Goal: Navigation & Orientation: Find specific page/section

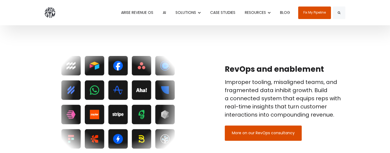
scroll to position [880, 0]
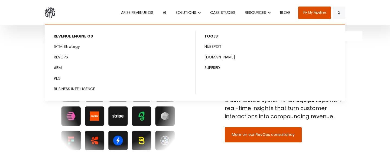
click at [187, 12] on span "SOLUTIONS" at bounding box center [186, 12] width 21 height 5
click at [77, 46] on link "GTM Strategy" at bounding box center [120, 46] width 150 height 10
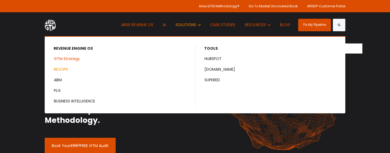
click at [60, 70] on link "REVOPS" at bounding box center [120, 69] width 150 height 10
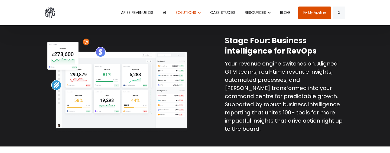
scroll to position [1318, 0]
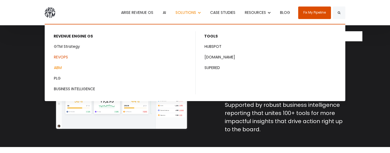
click at [63, 67] on link "ABM" at bounding box center [120, 68] width 150 height 10
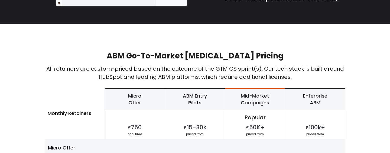
scroll to position [1088, 0]
